Goal: Task Accomplishment & Management: Manage account settings

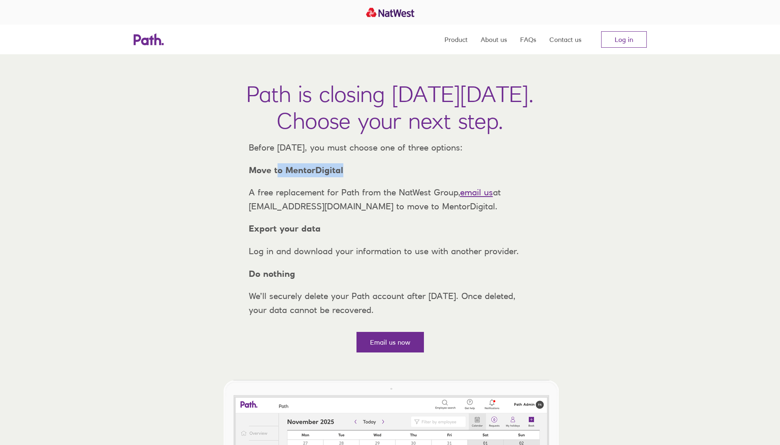
drag, startPoint x: 276, startPoint y: 185, endPoint x: 363, endPoint y: 186, distance: 86.8
click at [363, 177] on p "Move to MentorDigital" at bounding box center [390, 170] width 296 height 14
click at [622, 41] on link "Log in" at bounding box center [624, 39] width 46 height 16
click at [637, 38] on link "Log in" at bounding box center [624, 39] width 46 height 16
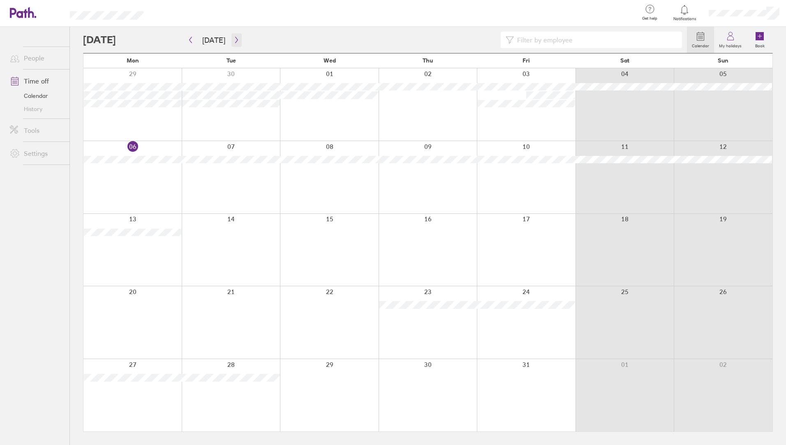
click at [234, 37] on icon "button" at bounding box center [237, 40] width 6 height 7
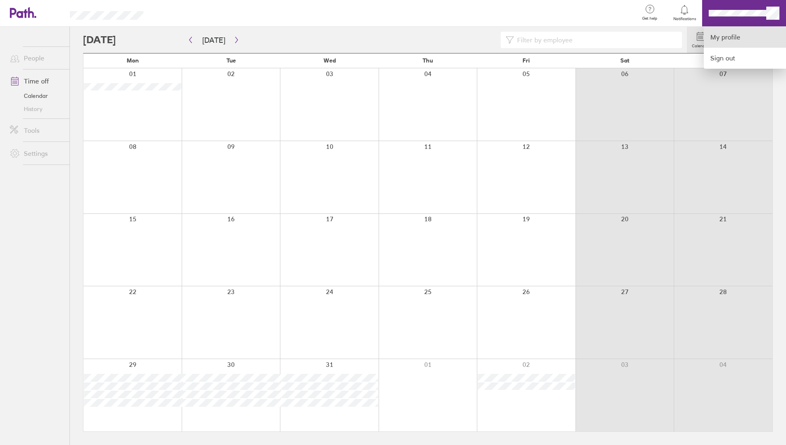
click at [725, 34] on link "My profile" at bounding box center [745, 37] width 82 height 21
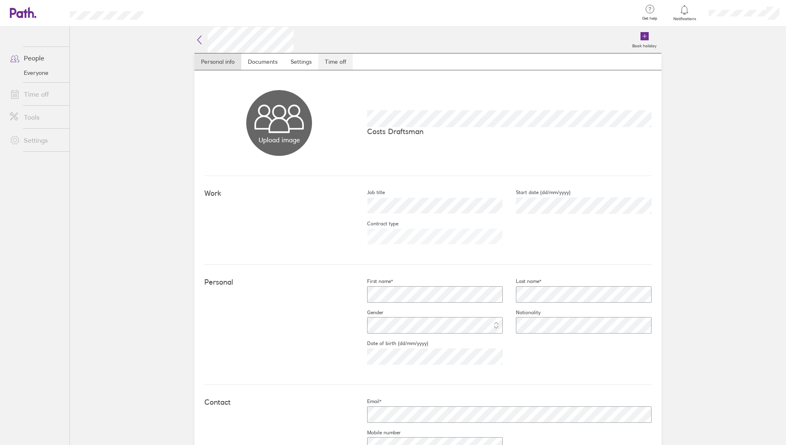
click at [328, 68] on link "Time off" at bounding box center [335, 61] width 35 height 16
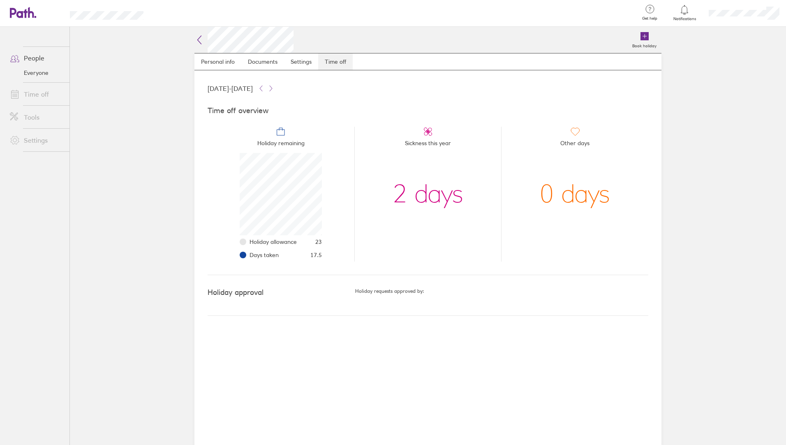
scroll to position [82, 82]
click at [267, 62] on link "Documents" at bounding box center [262, 61] width 43 height 16
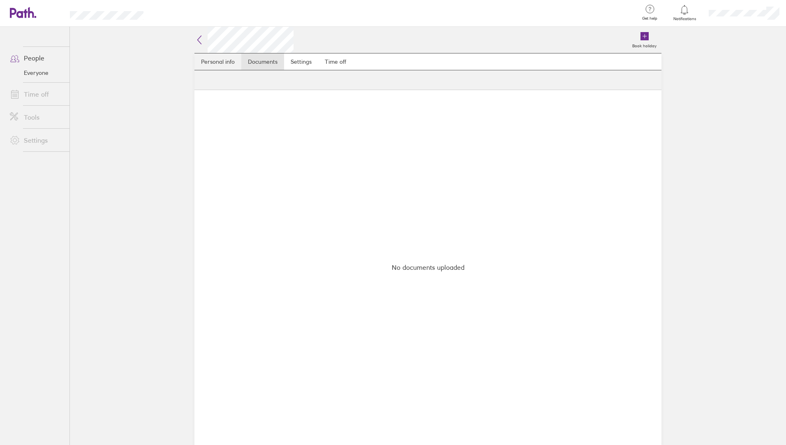
click at [231, 62] on link "Personal info" at bounding box center [217, 61] width 47 height 16
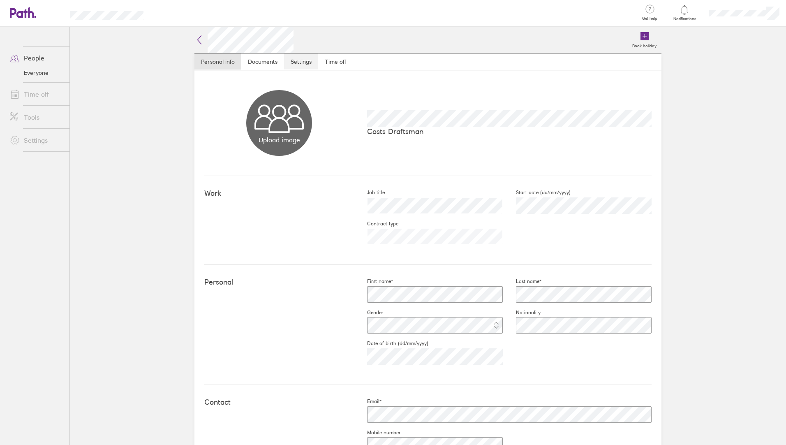
click at [284, 64] on link "Settings" at bounding box center [301, 61] width 34 height 16
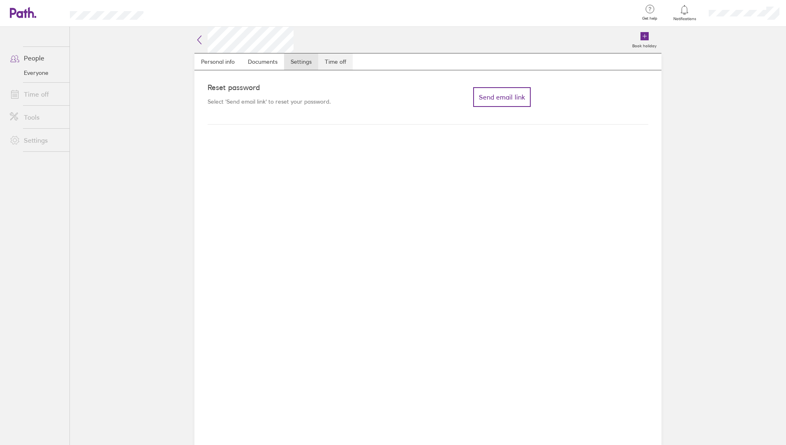
click at [335, 56] on link "Time off" at bounding box center [335, 61] width 35 height 16
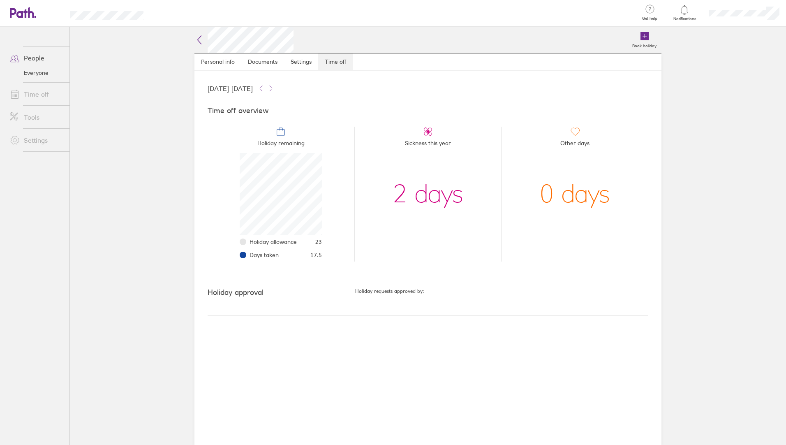
scroll to position [82, 82]
click at [30, 91] on link "Time off" at bounding box center [36, 94] width 66 height 16
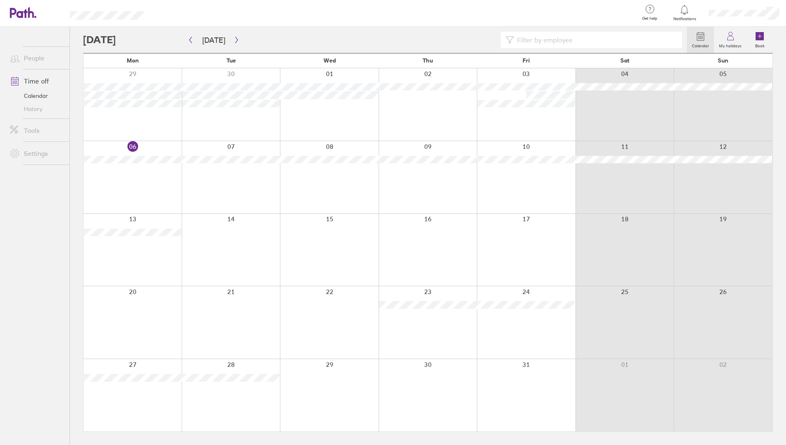
click at [150, 319] on div at bounding box center [132, 322] width 98 height 72
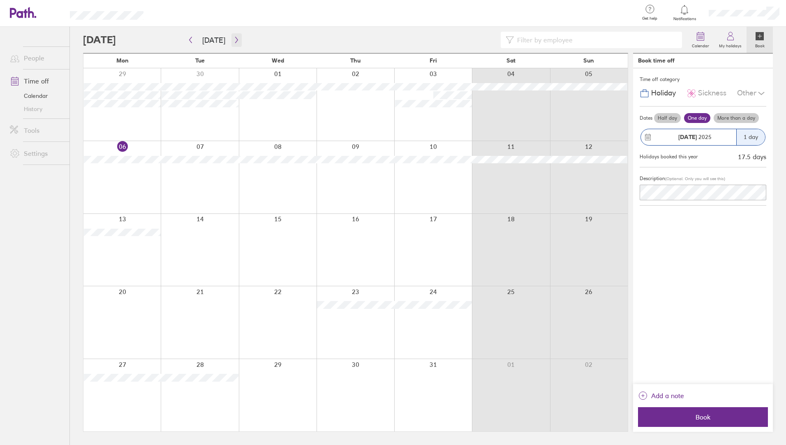
click at [236, 42] on icon "button" at bounding box center [237, 40] width 6 height 7
click at [187, 40] on icon "button" at bounding box center [190, 40] width 6 height 7
click at [235, 39] on icon "button" at bounding box center [236, 40] width 2 height 6
click at [238, 40] on button "button" at bounding box center [236, 40] width 10 height 14
